Goal: Communication & Community: Answer question/provide support

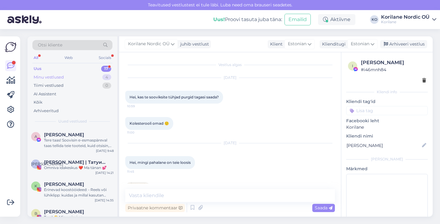
scroll to position [136, 0]
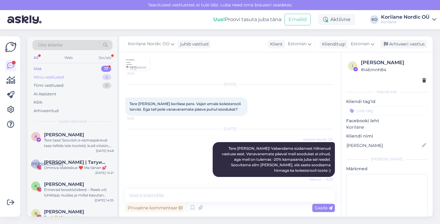
click at [51, 77] on div "Minu vestlused" at bounding box center [49, 77] width 30 height 6
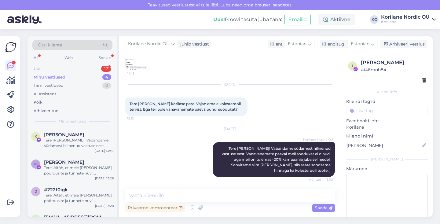
click at [51, 66] on div "Uus 17" at bounding box center [72, 69] width 80 height 9
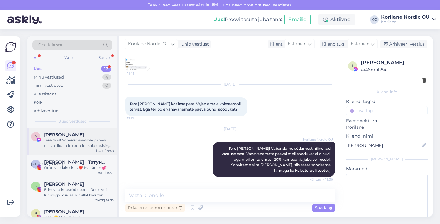
click at [70, 147] on div "Tere taas! Soovisin e-esmaspäreval taas tellida teie tooteid, kuid otsisin, mis…" at bounding box center [79, 143] width 70 height 11
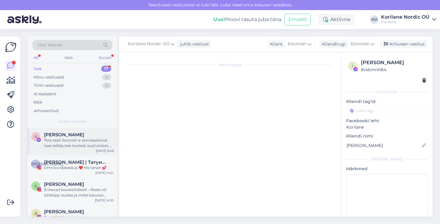
scroll to position [207, 0]
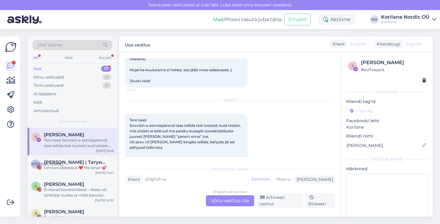
click at [221, 203] on div "English to Estonian Võta vestlus üle" at bounding box center [230, 200] width 48 height 11
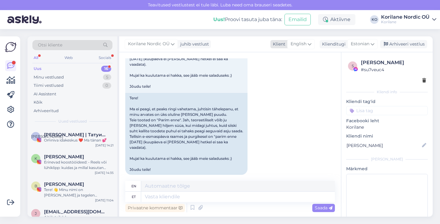
click at [313, 44] on div "English" at bounding box center [301, 44] width 28 height 10
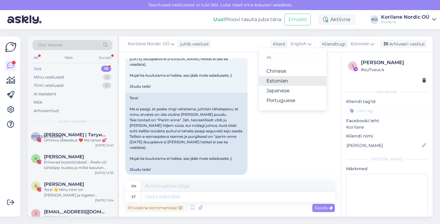
type input "es"
click at [285, 81] on link "Estonian" at bounding box center [292, 81] width 67 height 10
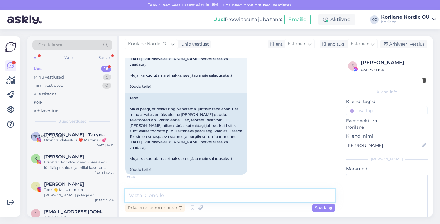
click at [178, 196] on textarea at bounding box center [230, 195] width 210 height 13
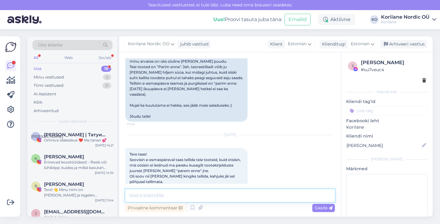
scroll to position [357, 0]
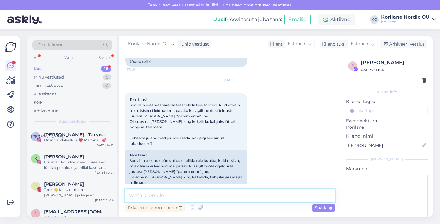
paste textarea "Tere [PERSON_NAME]! 💚 Aitäh, et kirjutasid ja meelde tuletasid – sellised märku…"
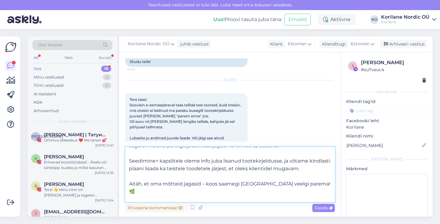
scroll to position [0, 0]
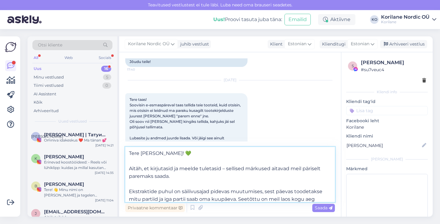
click at [165, 153] on textarea "Tere [PERSON_NAME]! 💚 Aitäh, et kirjutasid ja meelde tuletasid – sellised märku…" at bounding box center [230, 174] width 210 height 55
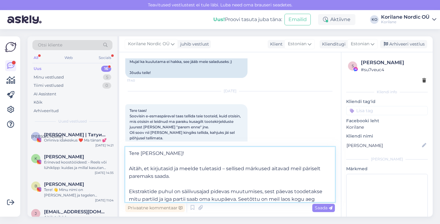
scroll to position [399, 0]
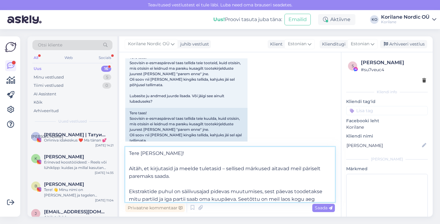
click at [147, 151] on textarea "Tere [PERSON_NAME]! Aitäh, et kirjutasid ja meelde tuletasid – sellised märkuse…" at bounding box center [230, 174] width 210 height 55
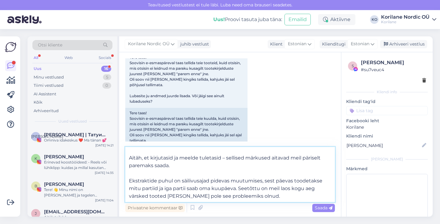
scroll to position [13, 0]
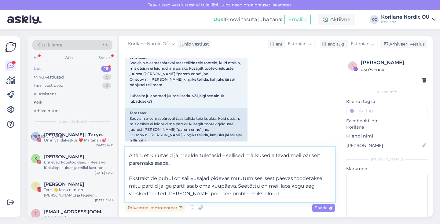
click at [172, 157] on textarea "[PERSON_NAME]! Aitäh, et kirjutasid ja meelde tuletasid – sellised märkused ait…" at bounding box center [230, 174] width 210 height 55
click at [223, 155] on textarea "[PERSON_NAME]! Aitäh, et kirjutasite ja meelde tuletasid – sellised märkused ai…" at bounding box center [230, 174] width 210 height 55
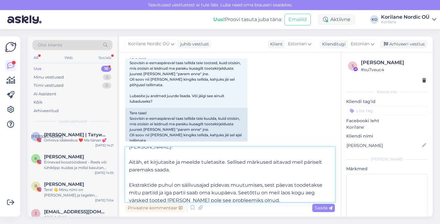
scroll to position [0, 0]
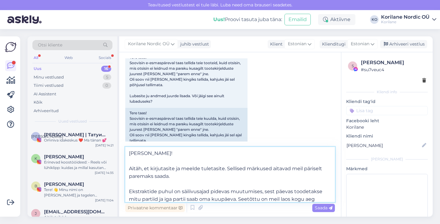
click at [318, 167] on textarea "[PERSON_NAME]! Aitäh, et kirjutasite ja meelde tuletasite. Sellised märkused ai…" at bounding box center [230, 174] width 210 height 55
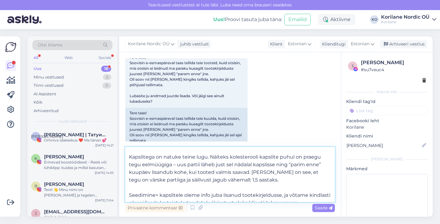
scroll to position [65, 0]
click at [176, 165] on textarea "[PERSON_NAME]! Aitäh, et kirjutasite ja meelde tuletasite. Sellised märkused ai…" at bounding box center [230, 174] width 210 height 55
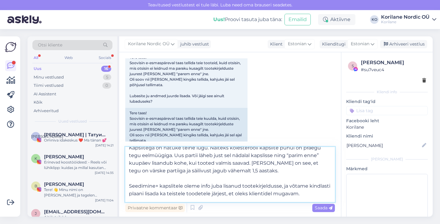
scroll to position [75, 0]
click at [209, 162] on textarea "[PERSON_NAME]! Aitäh, et kirjutasite ja meelde tuletasite. Sellised märkused ai…" at bounding box center [230, 174] width 210 height 55
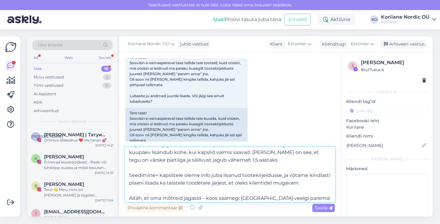
scroll to position [96, 0]
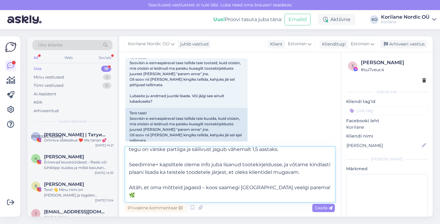
click at [215, 165] on textarea "[PERSON_NAME]! Aitäh, et kirjutasite ja meelde tuletasite. Sellised märkused ai…" at bounding box center [230, 174] width 210 height 55
click at [271, 166] on textarea "[PERSON_NAME]! Aitäh, et kirjutasite ja meelde tuletasite. Sellised märkused ai…" at bounding box center [230, 174] width 210 height 55
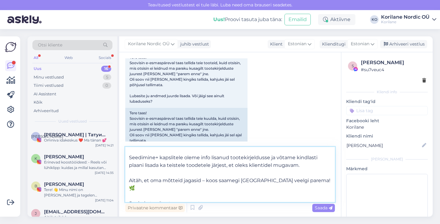
click at [187, 165] on textarea "[PERSON_NAME]! Aitäh, et kirjutasite ja meelde tuletasite. Sellised märkused ai…" at bounding box center [230, 174] width 210 height 55
click at [233, 165] on textarea "[PERSON_NAME]! Aitäh, et kirjutasite ja meelde tuletasite. Sellised märkused ai…" at bounding box center [230, 174] width 210 height 55
click at [304, 166] on textarea "[PERSON_NAME]! Aitäh, et kirjutasite ja meelde tuletasite. Sellised märkused ai…" at bounding box center [230, 174] width 210 height 55
click at [205, 179] on textarea "[PERSON_NAME]! Aitäh, et kirjutasite ja meelde tuletasite. Sellised märkused ai…" at bounding box center [230, 174] width 210 height 55
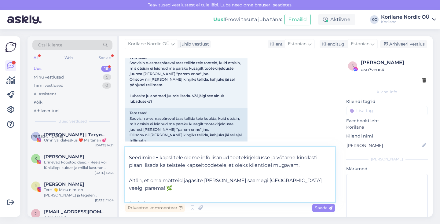
drag, startPoint x: 313, startPoint y: 181, endPoint x: 202, endPoint y: 180, distance: 111.9
click at [202, 180] on textarea "[PERSON_NAME]! Aitäh, et kirjutasite ja meelde tuletasite. Sellised märkused ai…" at bounding box center [230, 174] width 210 height 55
click at [188, 196] on textarea "[PERSON_NAME]! Aitäh, et kirjutasite ja meelde tuletasite. Sellised märkused ai…" at bounding box center [230, 174] width 210 height 55
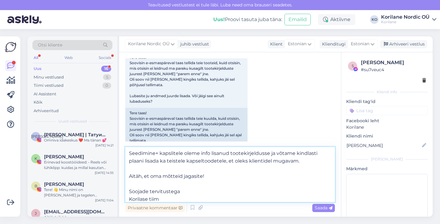
click at [213, 180] on textarea "[PERSON_NAME]! Aitäh, et kirjutasite ja meelde tuletasite. Sellised märkused ai…" at bounding box center [230, 174] width 210 height 55
click at [212, 176] on textarea "[PERSON_NAME]! Aitäh, et kirjutasite ja meelde tuletasite. Sellised märkused ai…" at bounding box center [230, 174] width 210 height 55
type textarea "[PERSON_NAME]! Aitäh, et kirjutasite ja meelde tuletasite. Sellised märkused ai…"
click at [323, 209] on span "Saada" at bounding box center [324, 208] width 18 height 6
click at [227, 178] on textarea "[PERSON_NAME]! Aitäh, et kirjutasite ja meelde tuletasite. Sellised märkused ai…" at bounding box center [230, 174] width 210 height 55
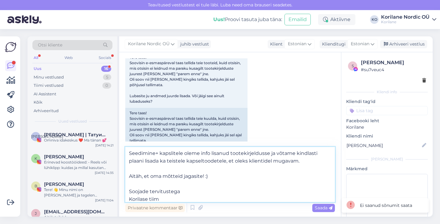
scroll to position [0, 0]
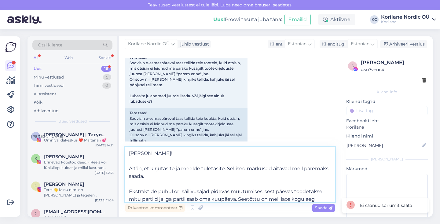
drag, startPoint x: 171, startPoint y: 197, endPoint x: 111, endPoint y: 124, distance: 94.3
click at [110, 124] on div "Otsi kliente All Web Socials Uus 16 Minu vestlused 5 Tiimi vestlused 0 AI Assis…" at bounding box center [230, 126] width 405 height 180
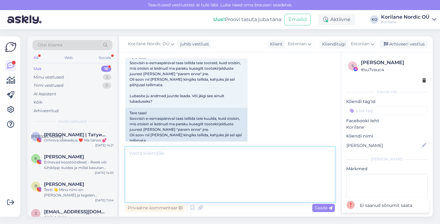
scroll to position [357, 0]
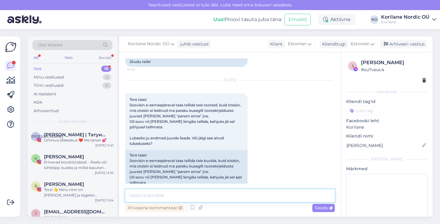
click at [220, 200] on textarea at bounding box center [230, 195] width 210 height 13
paste textarea "[PERSON_NAME]! Aitäh, et kirjutasite ja meelde tuletasite. Sellised märkused ai…"
type textarea "[PERSON_NAME]! Aitäh, et kirjutasite ja meelde tuletasite. Sellised märkused ai…"
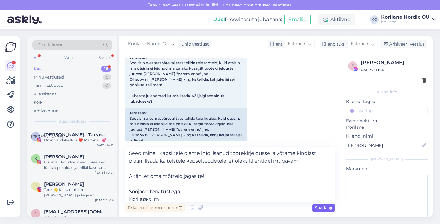
click at [318, 209] on span "Saada" at bounding box center [324, 208] width 18 height 6
click at [179, 205] on div "Privaatne kommentaar" at bounding box center [155, 208] width 60 height 8
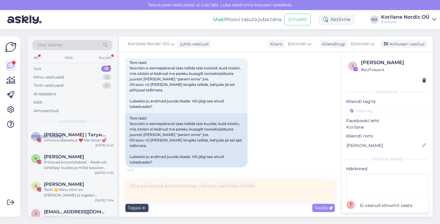
scroll to position [366, 0]
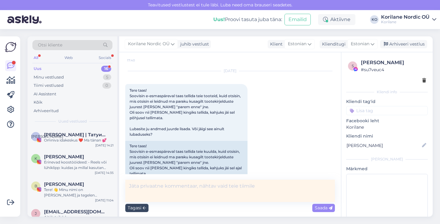
click at [142, 206] on div "Tagasi" at bounding box center [136, 208] width 23 height 8
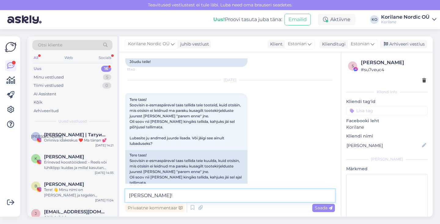
click at [171, 194] on textarea "[PERSON_NAME]! Aitäh, et kirjutasite ja meelde tuletasite. Sellised märkused ai…" at bounding box center [230, 195] width 210 height 13
click at [176, 198] on textarea "[PERSON_NAME]! Aitäh, et kirjutasite ja meelde tuletasite. Sellised märkused ai…" at bounding box center [230, 195] width 210 height 13
type textarea "Aitäh, et kirjutasite ja meelde tuletasite. Sellised märkused aitavad meil pare…"
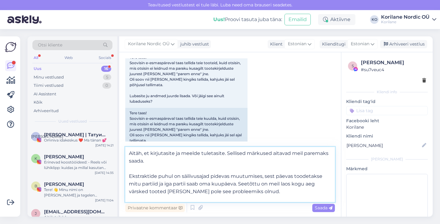
scroll to position [103, 0]
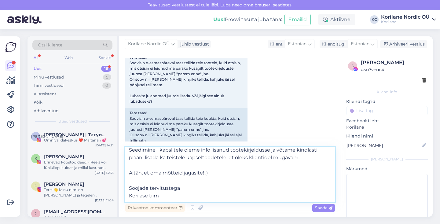
drag, startPoint x: 175, startPoint y: 154, endPoint x: 250, endPoint y: 241, distance: 114.6
click at [250, 224] on html "Teavitused vestlustest [PERSON_NAME] läbi. Luba need oma brauseri seadetes. Uus…" at bounding box center [220, 112] width 440 height 224
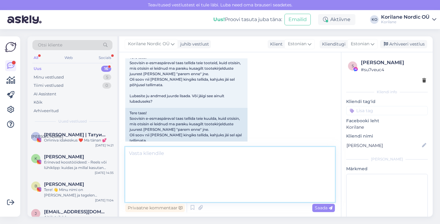
scroll to position [357, 0]
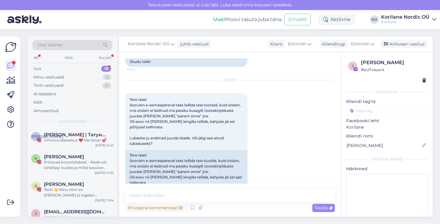
click at [35, 59] on div "All" at bounding box center [35, 58] width 7 height 8
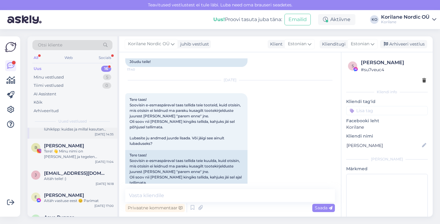
scroll to position [0, 0]
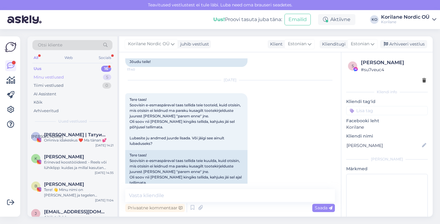
click at [59, 77] on div "Minu vestlused" at bounding box center [49, 77] width 30 height 6
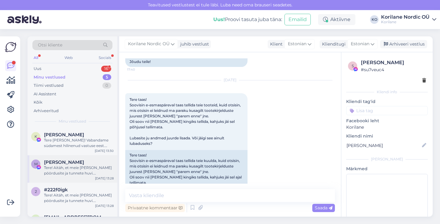
click at [65, 163] on span "[PERSON_NAME]" at bounding box center [64, 163] width 40 height 6
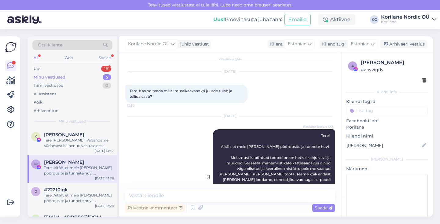
scroll to position [48, 0]
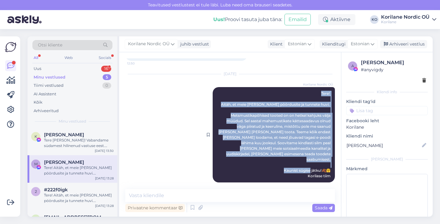
drag, startPoint x: 316, startPoint y: 93, endPoint x: 329, endPoint y: 172, distance: 79.3
click at [329, 172] on div "Korilane Nordic OÜ Tere! Aitäh, et meie [PERSON_NAME] pöördusite ja tunnete huv…" at bounding box center [274, 134] width 122 height 95
copy span "Tere! Aitäh, et meie [PERSON_NAME] pöördusite ja tunnete huvi. Metsmustikapõhis…"
click at [44, 69] on div "Uus 17" at bounding box center [72, 69] width 80 height 9
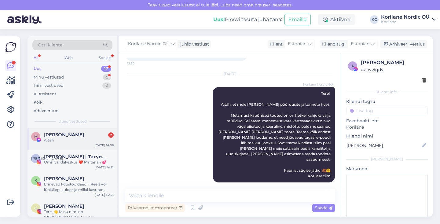
click at [61, 133] on span "[PERSON_NAME]" at bounding box center [64, 135] width 40 height 6
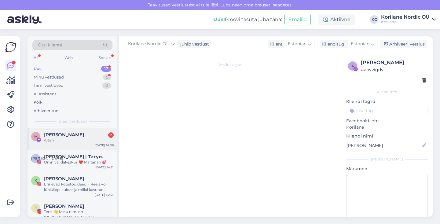
scroll to position [416, 0]
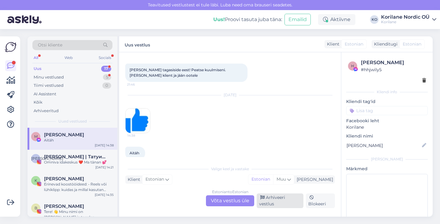
click at [285, 205] on div "Arhiveeri vestlus" at bounding box center [280, 201] width 47 height 15
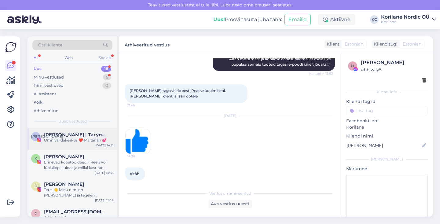
click at [68, 141] on div "Omniva idakeskus ❤️ Ma tänan 💕" at bounding box center [79, 141] width 70 height 6
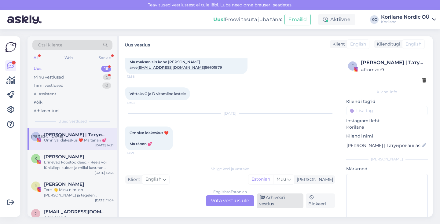
click at [280, 205] on div "Arhiveeri vestlus" at bounding box center [280, 201] width 47 height 15
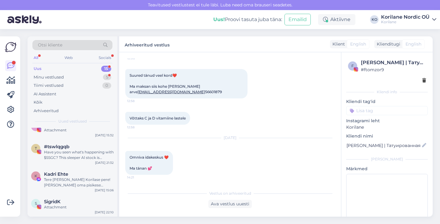
scroll to position [0, 0]
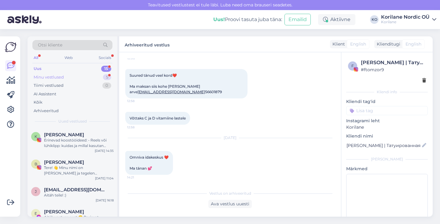
click at [54, 78] on div "Minu vestlused" at bounding box center [49, 77] width 30 height 6
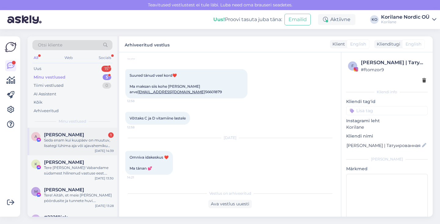
click at [65, 145] on div "Seda enam kui kuupäev on muutuv, lisategi lühima aja või ajavahemiku [PERSON_NA…" at bounding box center [79, 143] width 70 height 11
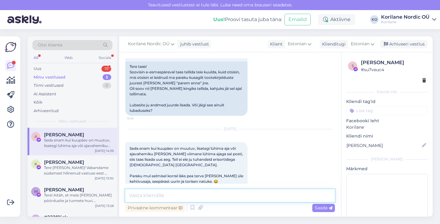
click at [176, 200] on textarea at bounding box center [230, 195] width 210 height 13
paste textarea "Enamasti on meie ekstraktidel säilivusaega vähemalt pool aastat ja tihti isegi …"
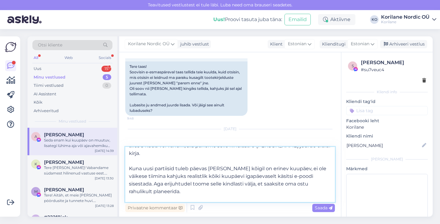
scroll to position [0, 0]
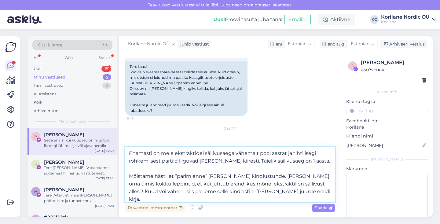
click at [234, 153] on textarea "Enamasti on meie ekstraktidel säilivusaega vähemalt pool aastat ja tihti isegi …" at bounding box center [230, 174] width 210 height 55
click at [284, 153] on textarea "Enamasti on meie ekstraktidel säilivusaeg vähemalt pool aastat ja tihti isegi r…" at bounding box center [230, 174] width 210 height 55
click at [231, 154] on textarea "Enamasti on meie ekstraktidel säilivusaeg vähemalt pool aastat ja tihti isegi r…" at bounding box center [230, 174] width 210 height 55
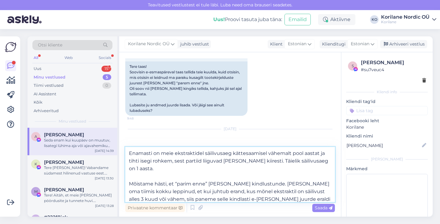
drag, startPoint x: 224, startPoint y: 162, endPoint x: 247, endPoint y: 162, distance: 22.6
click at [247, 162] on textarea "Enamasti on meie ekstraktidel säilivusaeg kättesaamisel vähemalt pool aastat ja…" at bounding box center [230, 174] width 210 height 55
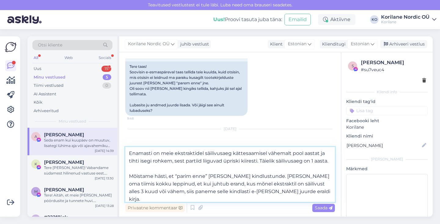
click at [311, 161] on textarea "Enamasti on meie ekstraktidel säilivusaeg kättesaamisel vähemalt pool aastat ja…" at bounding box center [230, 174] width 210 height 55
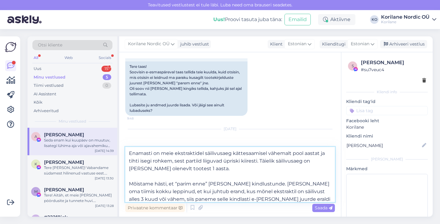
click at [170, 168] on textarea "Enamasti on meie ekstraktidel säilivusaeg kättesaamisel vähemalt pool aastat ja…" at bounding box center [230, 174] width 210 height 55
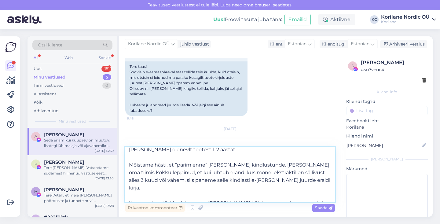
click at [144, 150] on textarea "Enamasti on meie ekstraktidel säilivusaeg kättesaamisel vähemalt pool aastat ja…" at bounding box center [230, 174] width 210 height 55
click at [163, 167] on textarea "Enamasti on meie ekstraktidel säilivusaeg kättesaamisel vähemalt pool aastat ja…" at bounding box center [230, 174] width 210 height 55
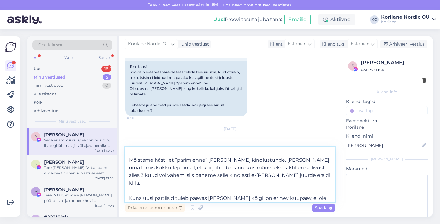
scroll to position [27, 0]
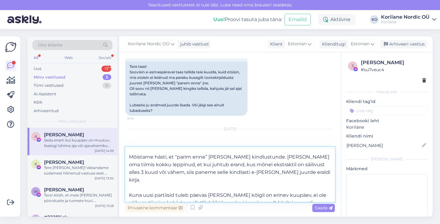
drag, startPoint x: 279, startPoint y: 155, endPoint x: 305, endPoint y: 156, distance: 25.7
click at [305, 156] on textarea "Enamasti on meie ekstraktidel säilivusaeg kättesaamisel vähemalt pool aastat ja…" at bounding box center [230, 174] width 210 height 55
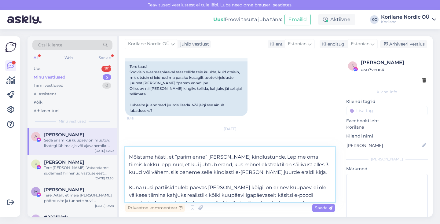
click at [149, 166] on textarea "Enamasti on meie ekstraktidel säilivusaeg kättesaamisel vähemalt pool aastat ja…" at bounding box center [230, 174] width 210 height 55
click at [187, 172] on textarea "Enamasti on meie ekstraktidel säilivusaeg kättesaamisel vähemalt pool aastat ja…" at bounding box center [230, 174] width 210 height 55
click at [185, 172] on textarea "Enamasti on meie ekstraktidel säilivusaeg kättesaamisel vähemalt pool aastat ja…" at bounding box center [230, 174] width 210 height 55
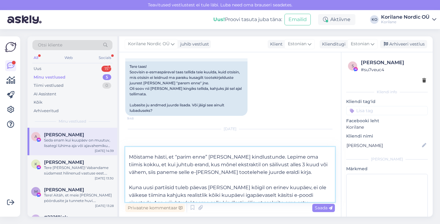
click at [220, 170] on textarea "Enamasti on meie ekstraktidel säilivusaeg kättesaamisel vähemalt pool aastat ja…" at bounding box center [230, 174] width 210 height 55
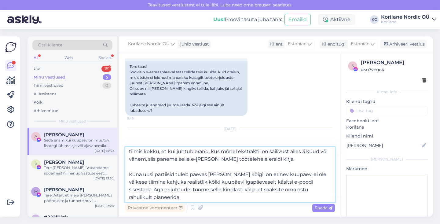
scroll to position [41, 0]
click at [173, 181] on textarea "Enamasti on meie ekstraktidel säilivusaeg kättesaamisel vähemalt pool aastat ja…" at bounding box center [230, 174] width 210 height 55
click at [283, 183] on textarea "Enamasti on meie ekstraktidel säilivusaeg kättesaamisel vähemalt pool aastat ja…" at bounding box center [230, 174] width 210 height 55
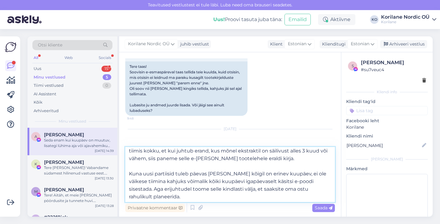
click at [270, 181] on textarea "Enamasti on meie ekstraktidel säilivusaeg kättesaamisel vähemalt pool aastat ja…" at bounding box center [230, 174] width 210 height 55
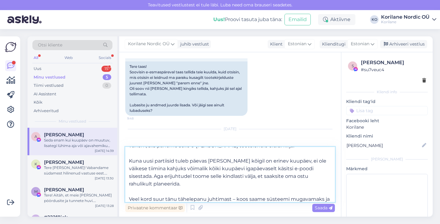
scroll to position [57, 0]
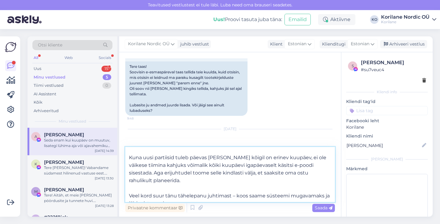
click at [230, 172] on textarea "Enamasti on meie ekstraktidel säilivusaeg kättesaamisel vähemalt pool aastat ja…" at bounding box center [230, 174] width 210 height 55
click at [269, 173] on textarea "Enamasti on meie ekstraktidel säilivusaeg kättesaamisel vähemalt pool aastat ja…" at bounding box center [230, 174] width 210 height 55
click at [166, 179] on textarea "Enamasti on meie ekstraktidel säilivusaeg kättesaamisel vähemalt pool aastat ja…" at bounding box center [230, 174] width 210 height 55
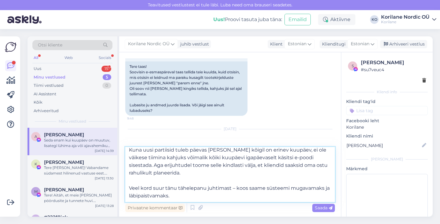
click at [236, 188] on textarea "Enamasti on meie ekstraktidel säilivusaeg kättesaamisel vähemalt pool aastat ja…" at bounding box center [230, 174] width 210 height 55
drag, startPoint x: 223, startPoint y: 194, endPoint x: 232, endPoint y: 187, distance: 12.2
click at [232, 187] on textarea "Enamasti on meie ekstraktidel säilivusaeg kättesaamisel vähemalt pool aastat ja…" at bounding box center [230, 174] width 210 height 55
drag, startPoint x: 235, startPoint y: 188, endPoint x: 214, endPoint y: 189, distance: 21.4
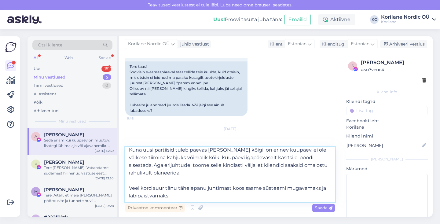
click at [215, 189] on textarea "Enamasti on meie ekstraktidel säilivusaeg kättesaamisel vähemalt pool aastat ja…" at bounding box center [230, 174] width 210 height 55
click at [178, 188] on textarea "Enamasti on meie ekstraktidel säilivusaeg kättesaamisel vähemalt pool aastat ja…" at bounding box center [230, 174] width 210 height 55
click at [250, 187] on textarea "Enamasti on meie ekstraktidel säilivusaeg kättesaamisel vähemalt pool aastat ja…" at bounding box center [230, 174] width 210 height 55
click at [244, 193] on textarea "Enamasti on meie ekstraktidel säilivusaeg kättesaamisel vähemalt pool aastat ja…" at bounding box center [230, 174] width 210 height 55
paste textarea "🤗"
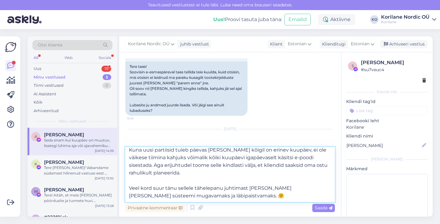
scroll to position [0, 0]
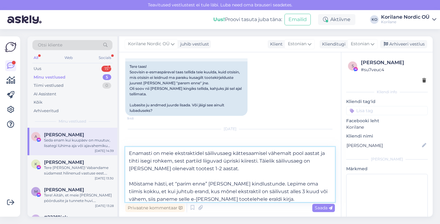
click at [283, 154] on textarea "Enamasti on meie ekstraktidel säilivusaeg kättesaamisel vähemalt pool aastat ja…" at bounding box center [230, 174] width 210 height 55
click at [291, 162] on textarea "Enamasti on meie ekstraktidel säilivusaeg kättesaamisel ligi pool aastat ja tih…" at bounding box center [230, 174] width 210 height 55
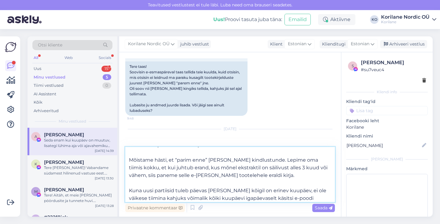
scroll to position [24, 0]
drag, startPoint x: 297, startPoint y: 160, endPoint x: 279, endPoint y: 160, distance: 17.4
click at [278, 160] on textarea "Enamasti on meie ekstraktidel säilivusaeg kättesaamisel ligi pool aastat ja tih…" at bounding box center [230, 174] width 210 height 55
click at [187, 170] on textarea "Enamasti on meie ekstraktidel säilivusaeg kättesaamisel ligi pool aastat ja tih…" at bounding box center [230, 174] width 210 height 55
click at [323, 160] on textarea "Enamasti on meie ekstraktidel säilivusaeg kättesaamisel ligi pool aastat ja tih…" at bounding box center [230, 174] width 210 height 55
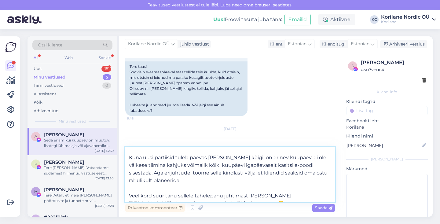
scroll to position [59, 0]
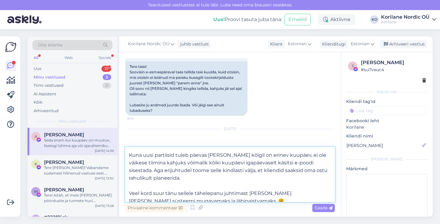
click at [319, 164] on textarea "Enamasti on meie ekstraktidel säilivusaeg kättesaamisel ligi pool aastat ja tih…" at bounding box center [230, 174] width 210 height 55
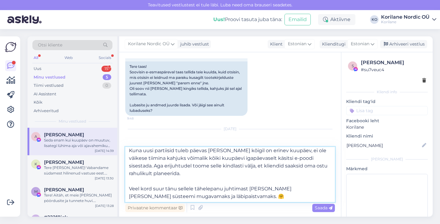
scroll to position [65, 0]
click at [130, 165] on textarea "Enamasti on meie ekstraktidel säilivusaeg kättesaamisel ligi pool aastat ja tih…" at bounding box center [230, 174] width 210 height 55
type textarea "Enamasti on meie ekstraktidel säilivusaeg kättesaamisel ligi pool aastat ja tih…"
click at [237, 196] on textarea "Enamasti on meie ekstraktidel säilivusaeg kättesaamisel ligi pool aastat ja tih…" at bounding box center [230, 174] width 210 height 55
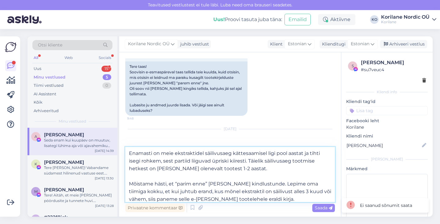
drag, startPoint x: 228, startPoint y: 196, endPoint x: 113, endPoint y: 128, distance: 132.7
click at [113, 128] on div "Otsi kliente All Web Socials Uus 15 Minu vestlused 5 Tiimi vestlused 0 AI Assis…" at bounding box center [230, 126] width 405 height 180
